Goal: Task Accomplishment & Management: Complete application form

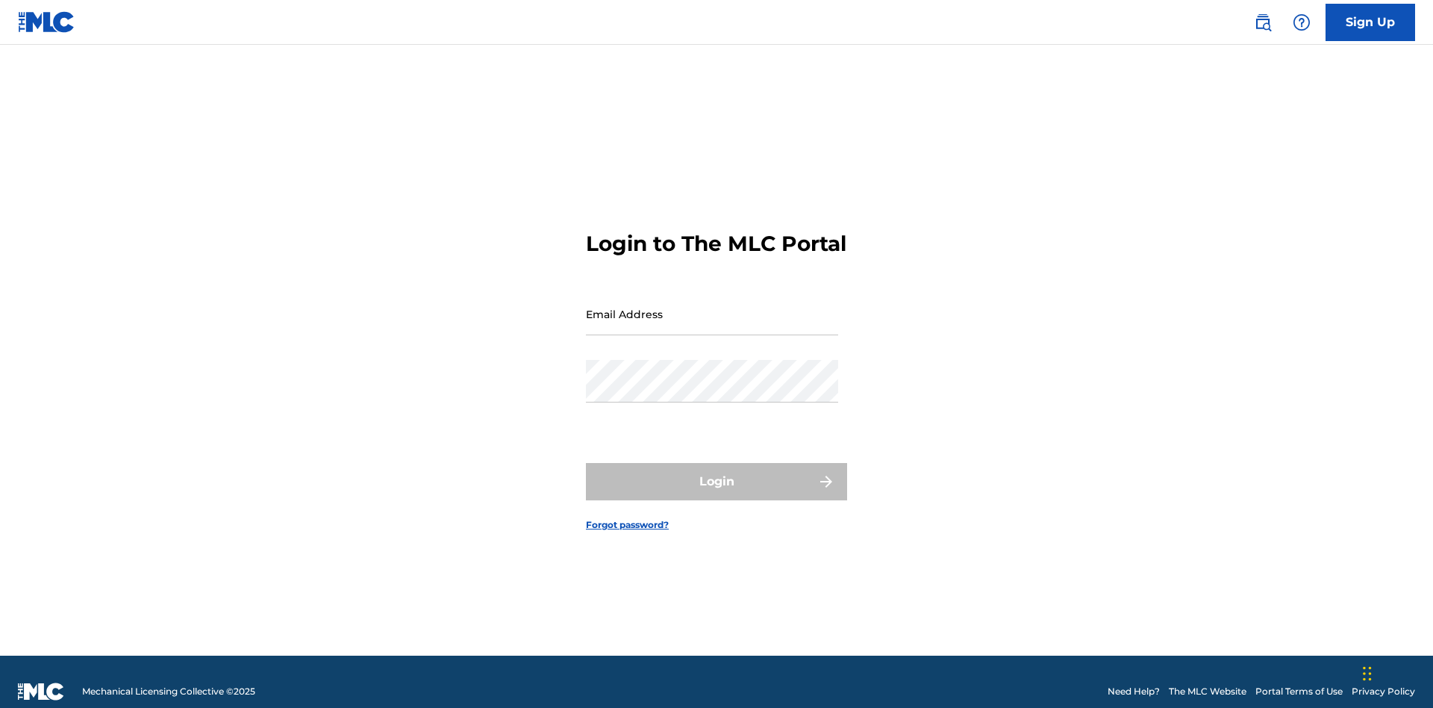
scroll to position [19, 0]
click at [712, 307] on input "Email Address" at bounding box center [712, 314] width 252 height 43
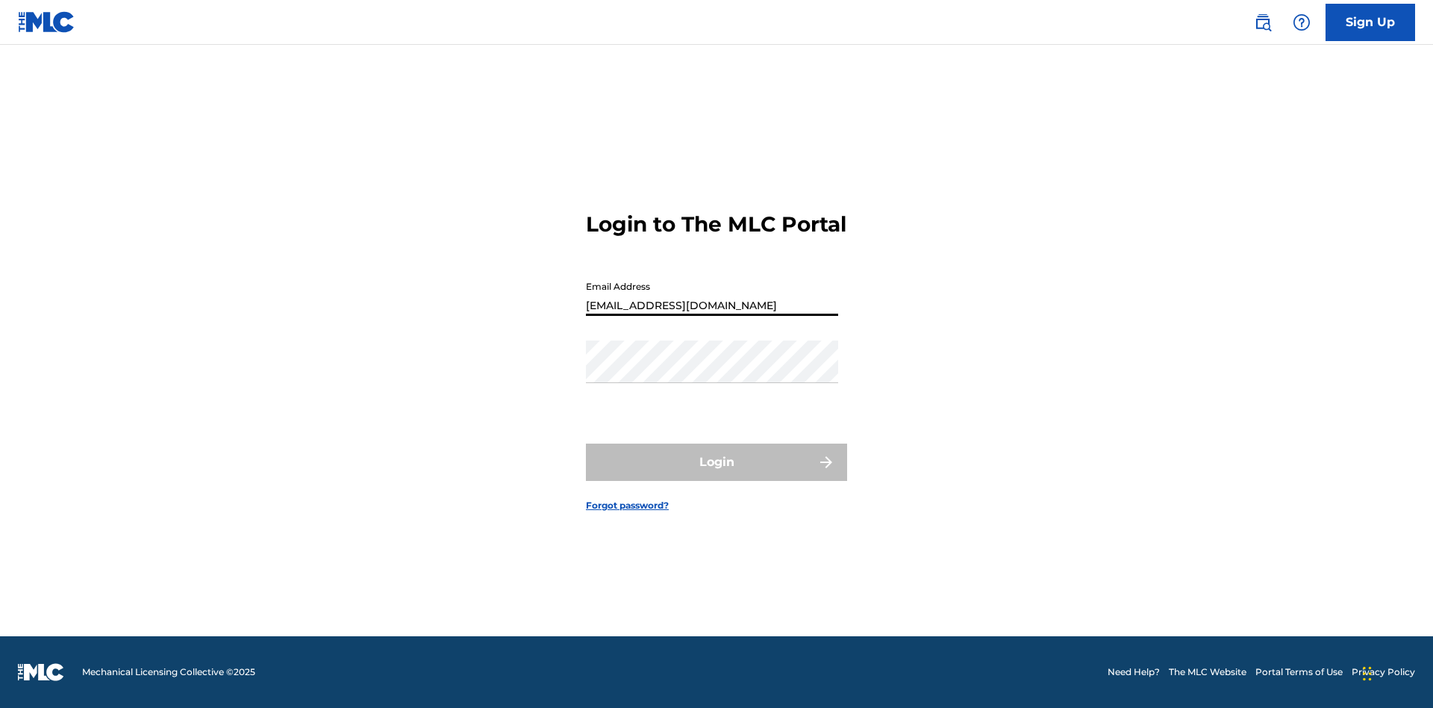
type input "[EMAIL_ADDRESS][DOMAIN_NAME]"
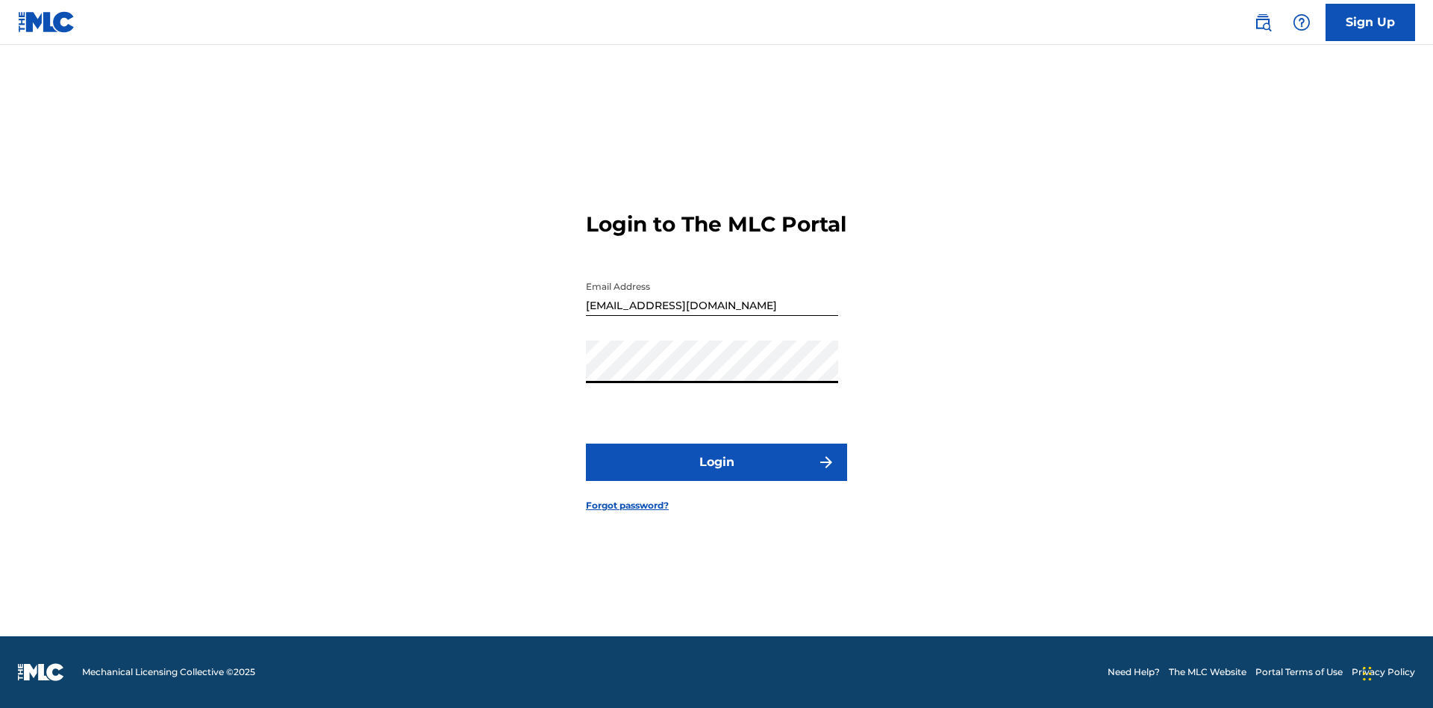
click at [717, 475] on button "Login" at bounding box center [716, 461] width 261 height 37
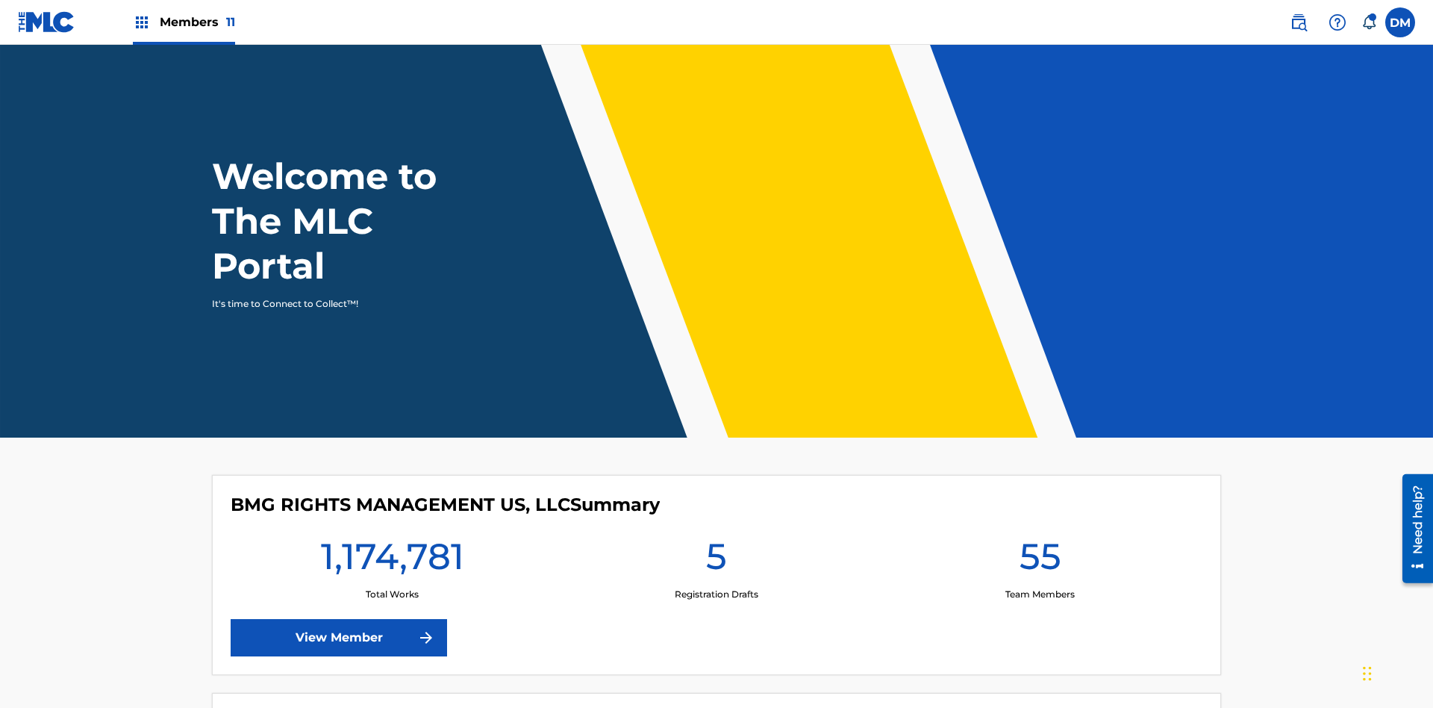
scroll to position [64, 0]
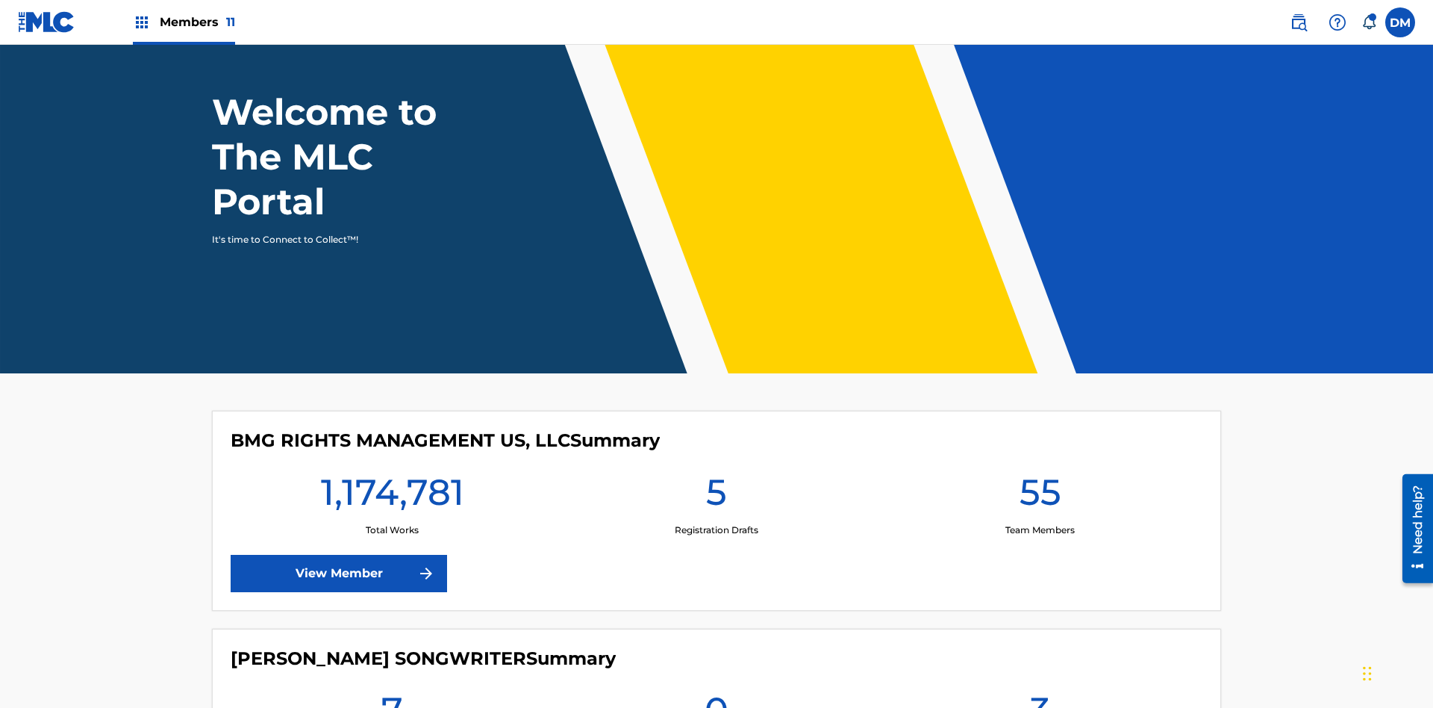
click at [184, 22] on span "Members 11" at bounding box center [197, 21] width 75 height 17
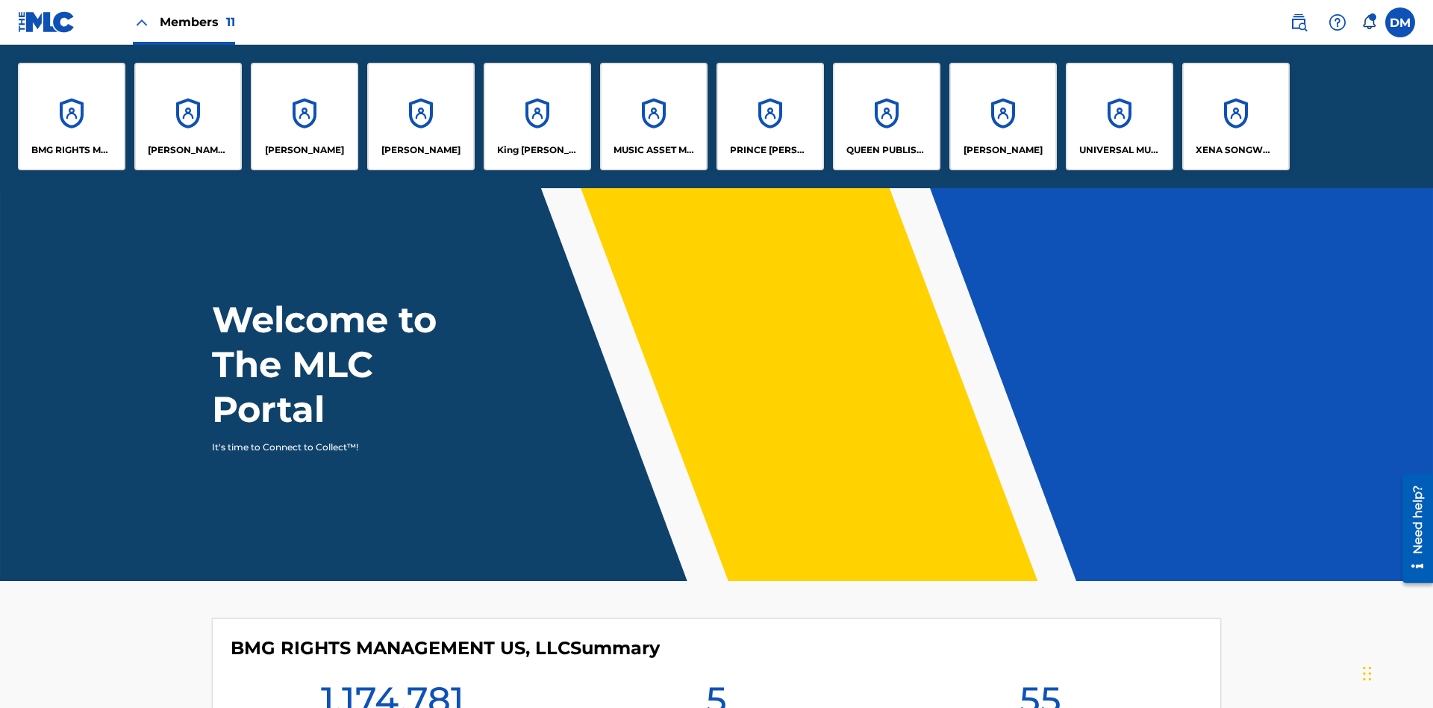
click at [1119, 150] on p "UNIVERSAL MUSIC PUB GROUP" at bounding box center [1119, 149] width 81 height 13
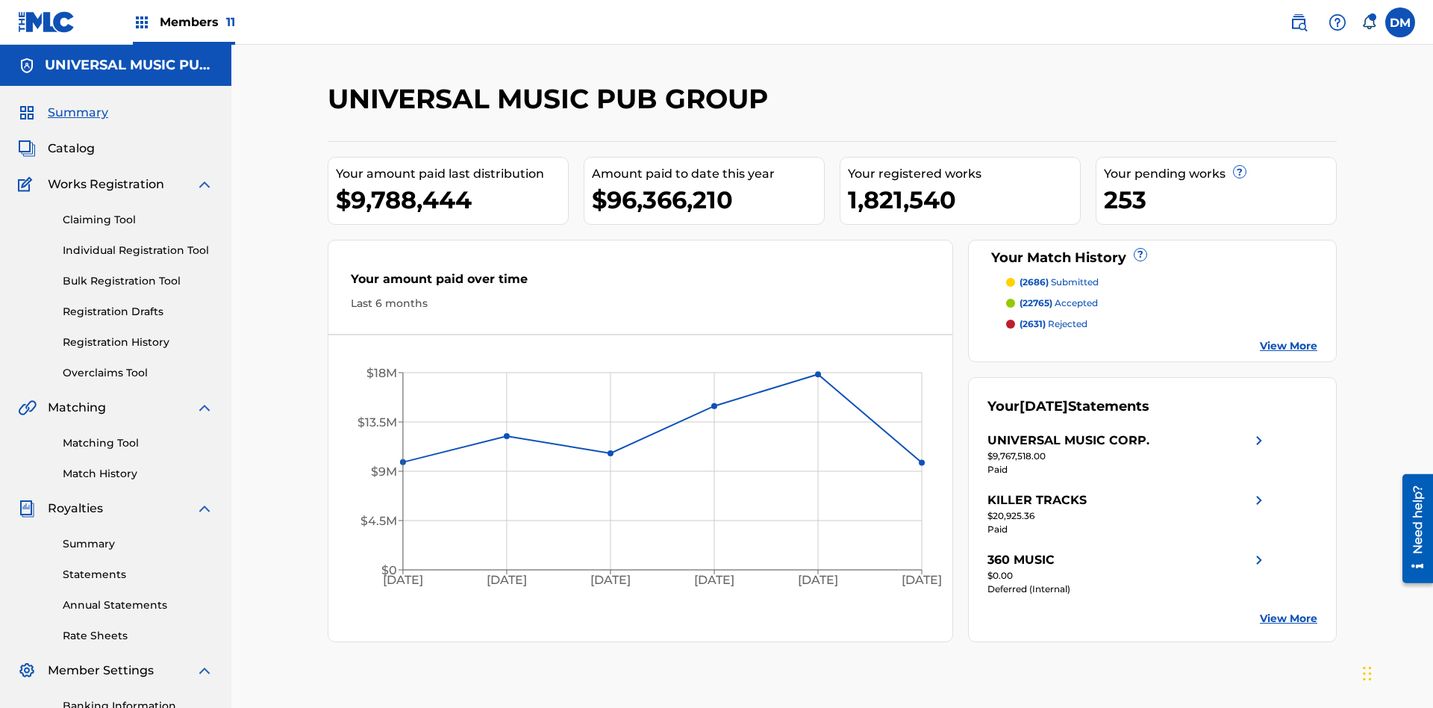
click at [138, 243] on link "Individual Registration Tool" at bounding box center [138, 251] width 151 height 16
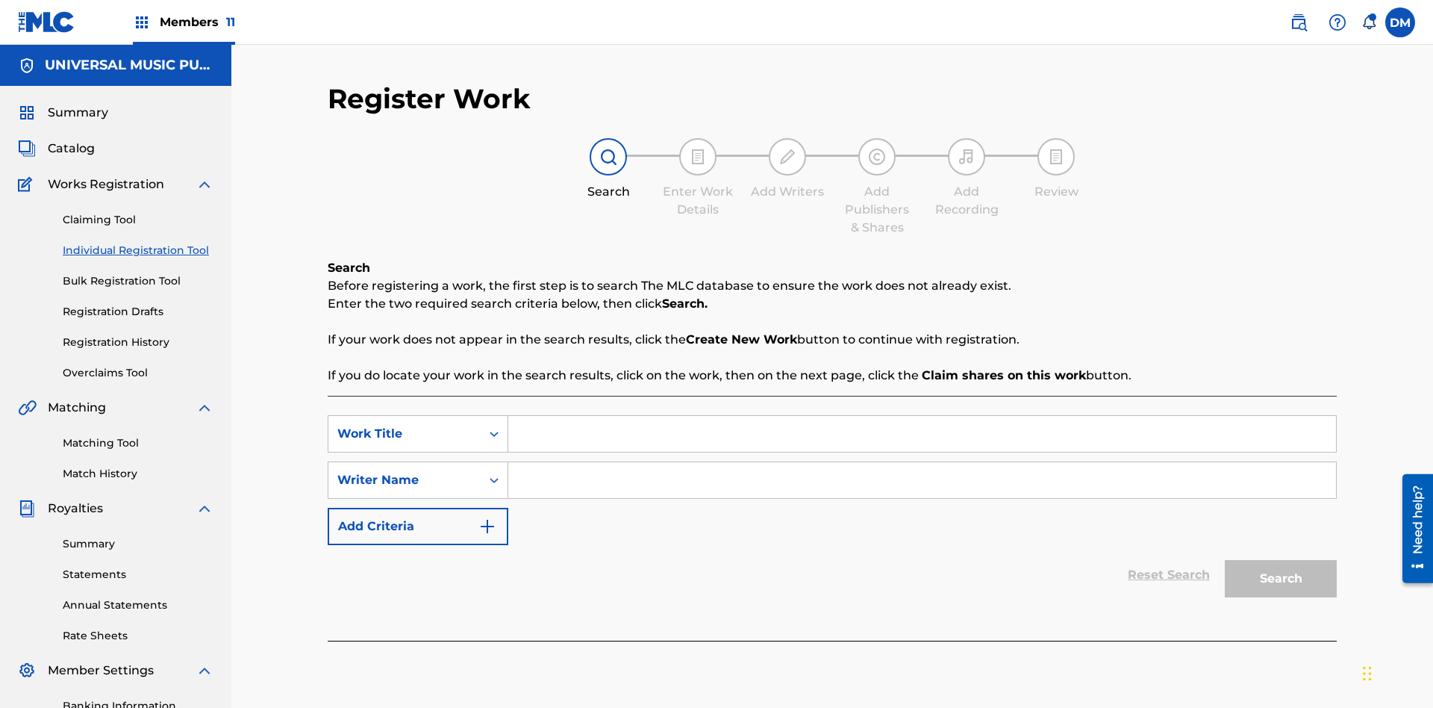
click at [922, 416] on input "Search Form" at bounding box center [922, 434] width 828 height 36
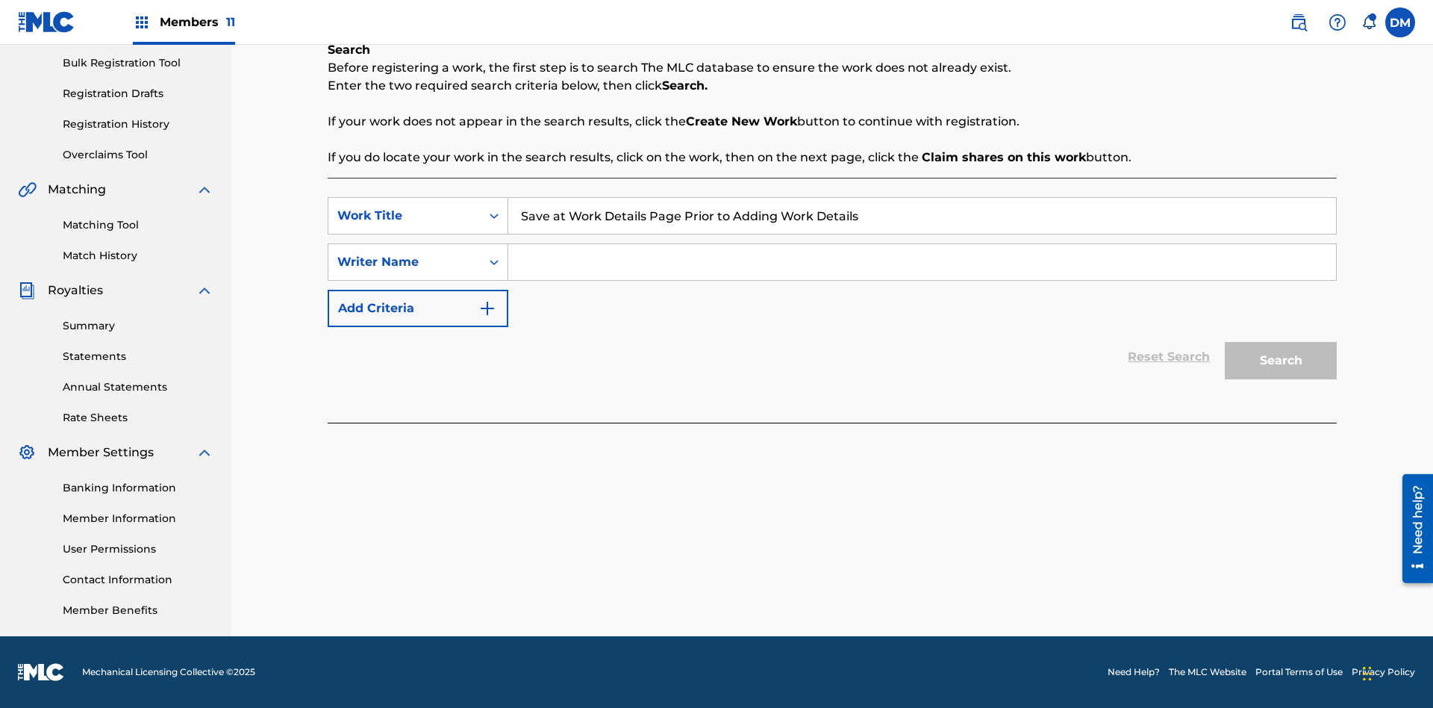
type input "Save at Work Details Page Prior to Adding Work Details"
click at [922, 262] on input "Search Form" at bounding box center [922, 262] width 828 height 36
type input "QWERTYUIOP"
click at [1281, 361] on button "Search" at bounding box center [1281, 360] width 112 height 37
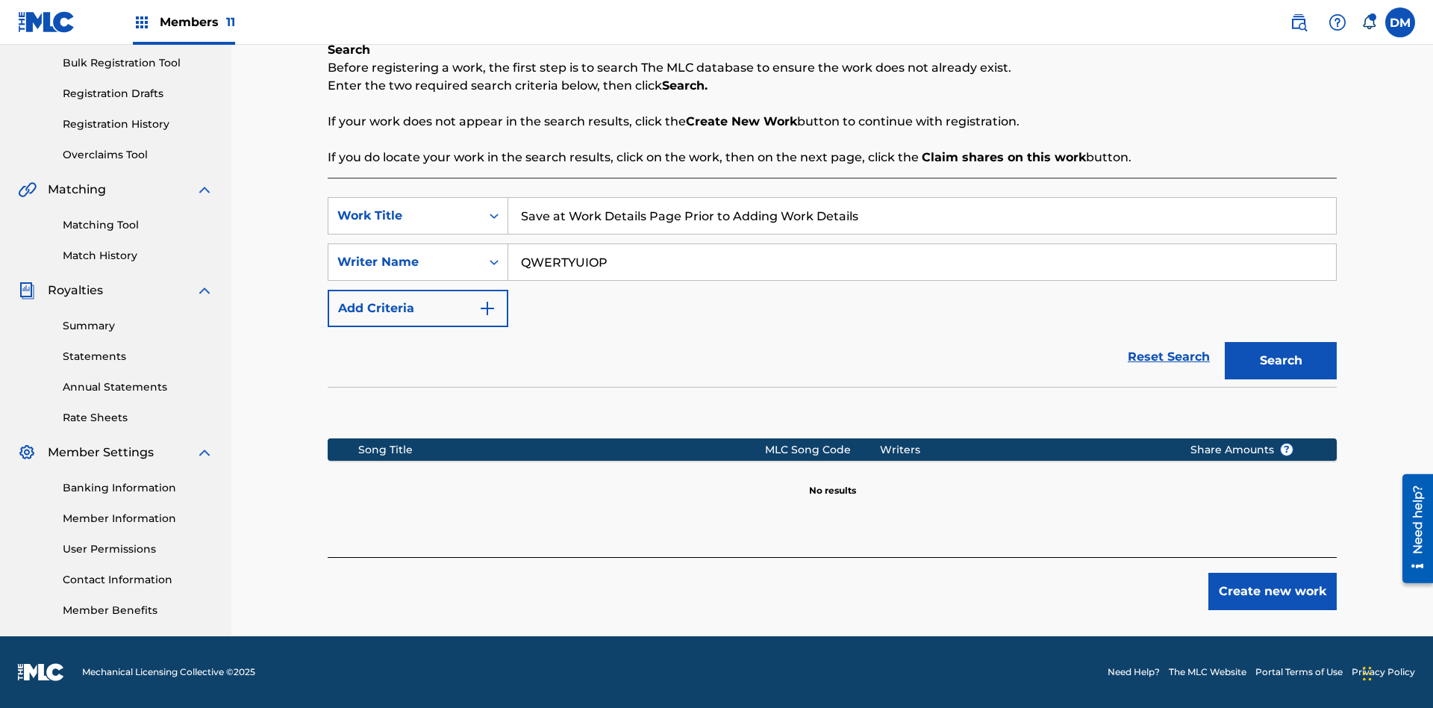
click at [1273, 591] on button "Create new work" at bounding box center [1272, 590] width 128 height 37
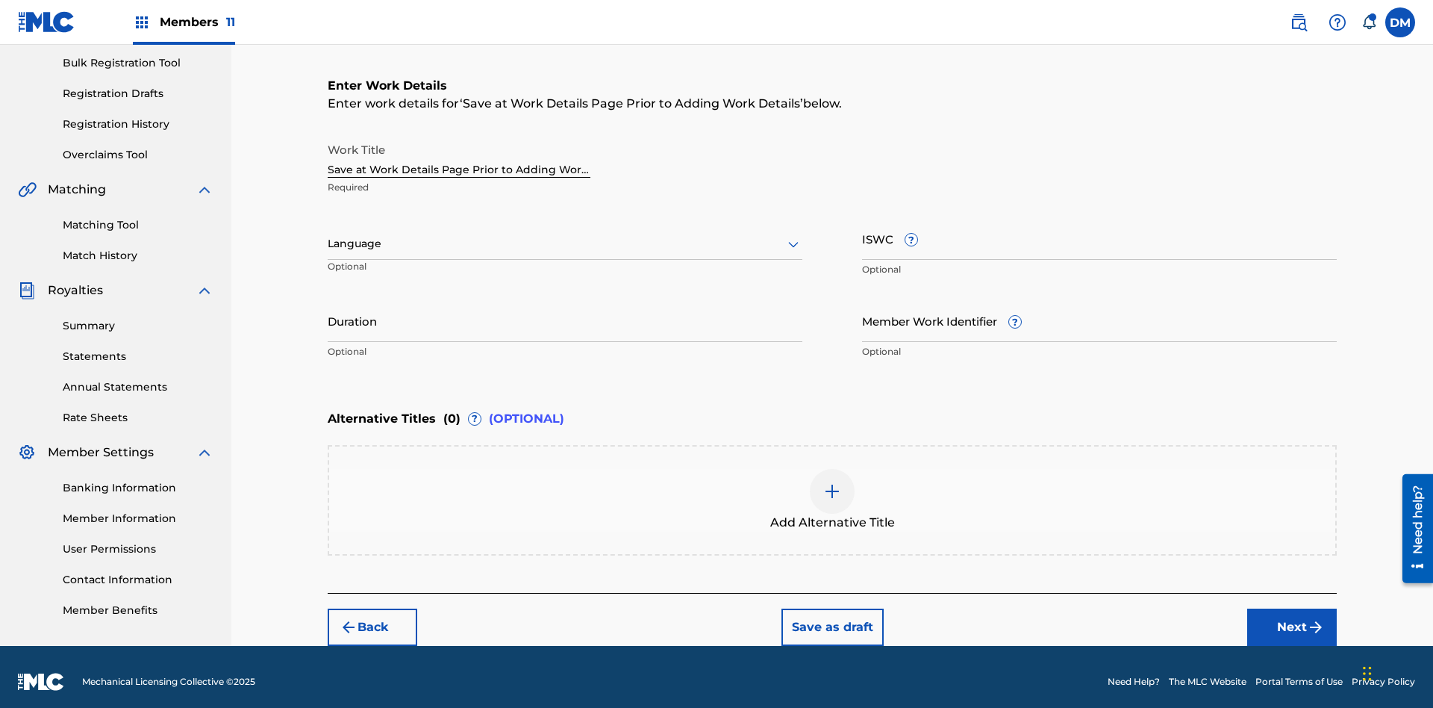
click at [831, 617] on button "Save as draft" at bounding box center [832, 626] width 102 height 37
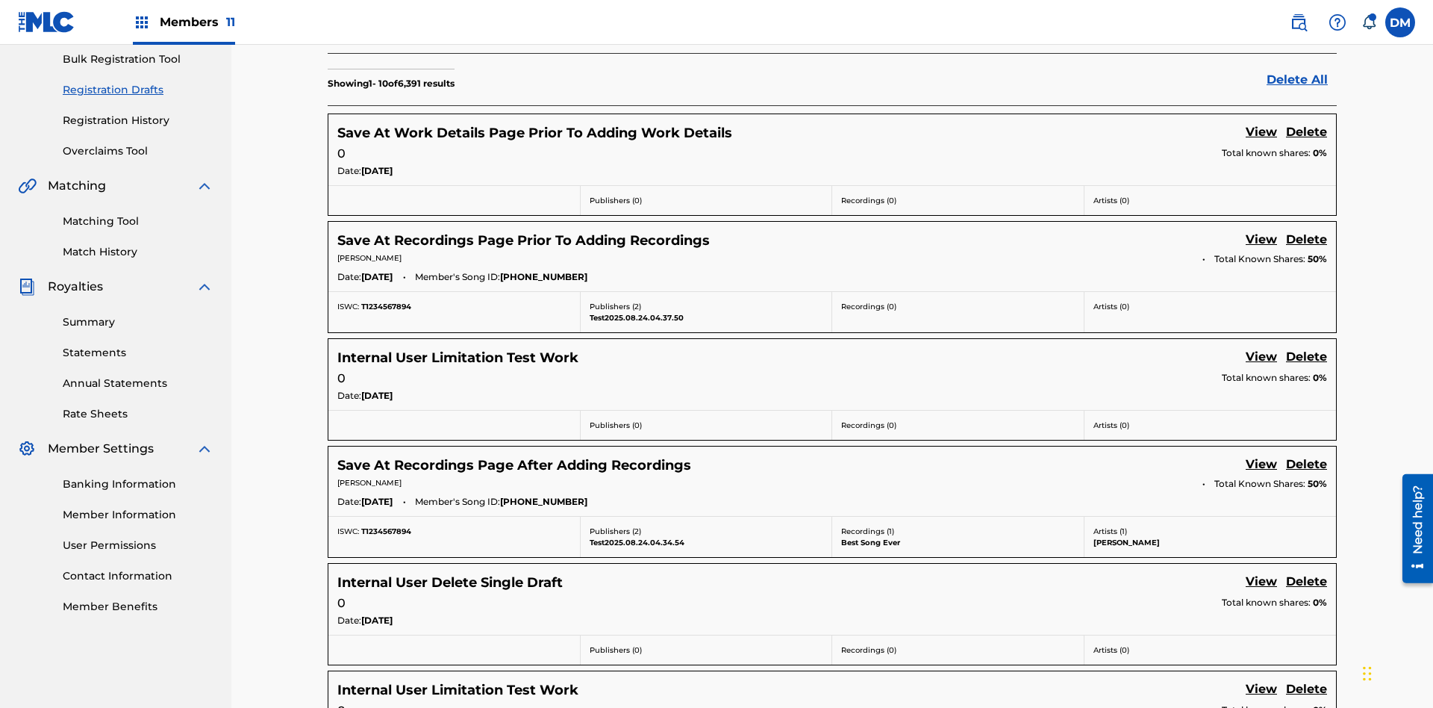
click at [1261, 123] on link "View" at bounding box center [1261, 133] width 31 height 20
